Goal: Find specific page/section: Find specific page/section

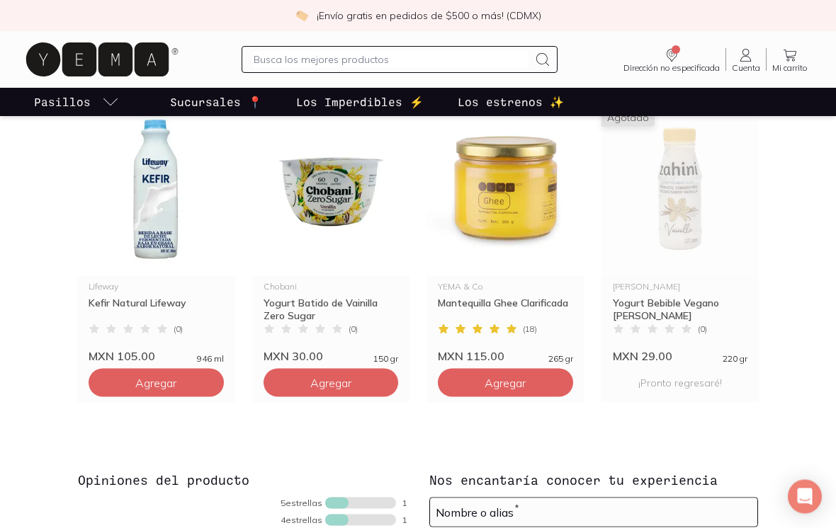
scroll to position [1008, 0]
click at [232, 100] on p "Sucursales 📍" at bounding box center [216, 101] width 92 height 17
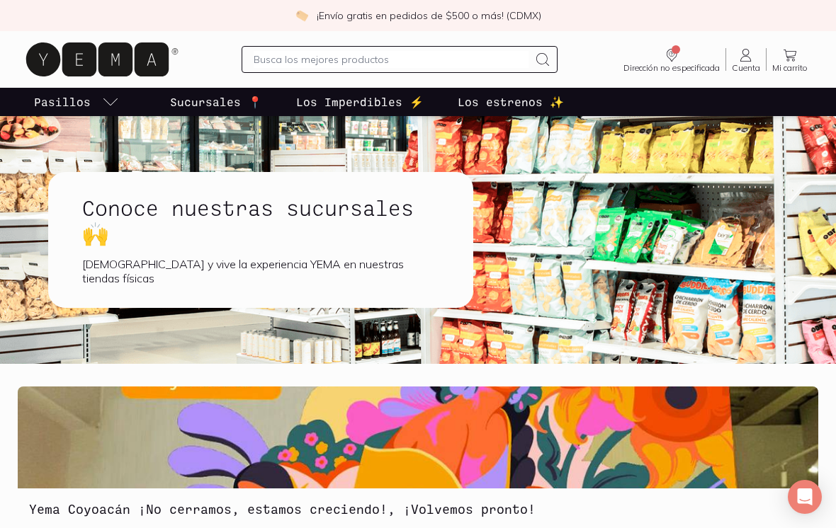
click at [433, 56] on input "text" at bounding box center [391, 59] width 275 height 17
type input "Forager"
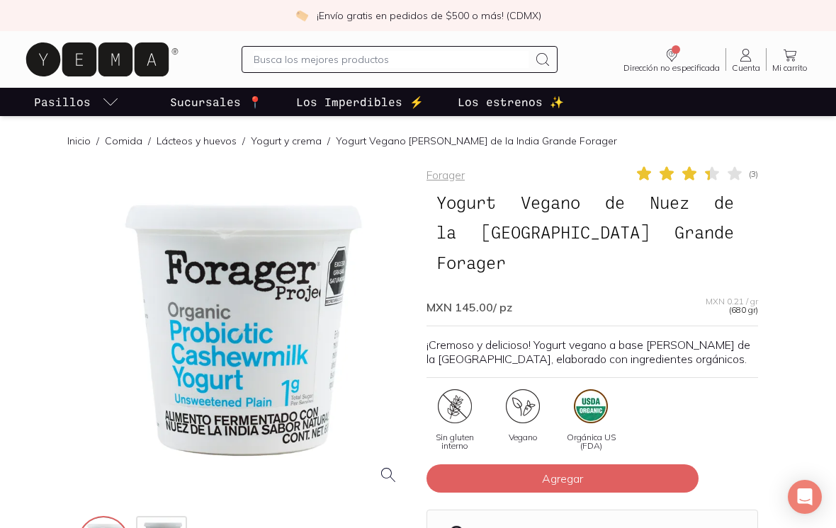
click at [519, 138] on p "Yogurt Vegano [PERSON_NAME] de la India Grande Forager" at bounding box center [476, 141] width 281 height 14
